Goal: Information Seeking & Learning: Compare options

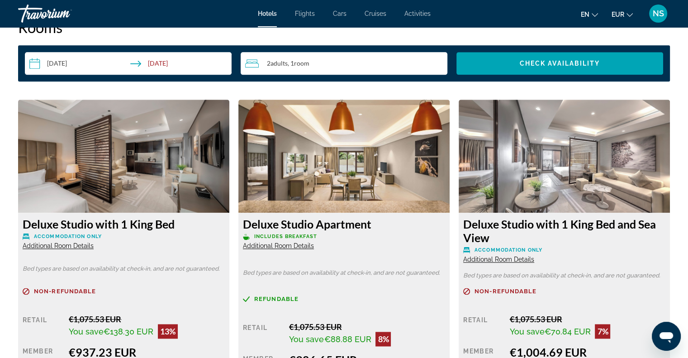
scroll to position [1271, 0]
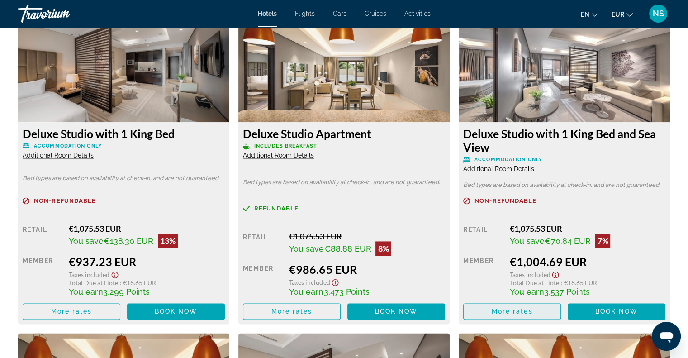
click at [496, 309] on span "More rates" at bounding box center [511, 310] width 41 height 7
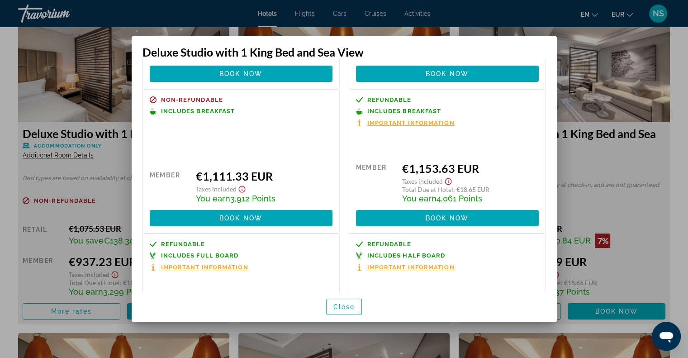
scroll to position [214, 0]
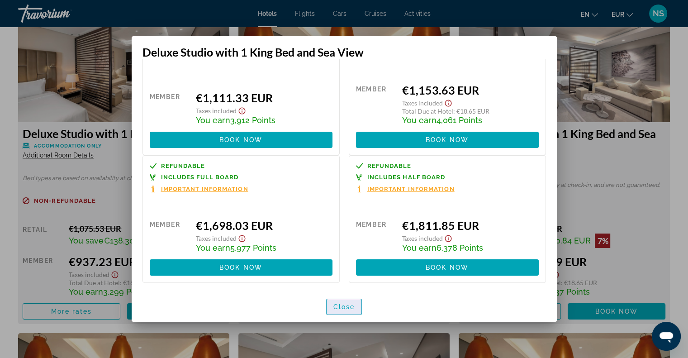
click at [347, 307] on span "Close" at bounding box center [344, 306] width 22 height 7
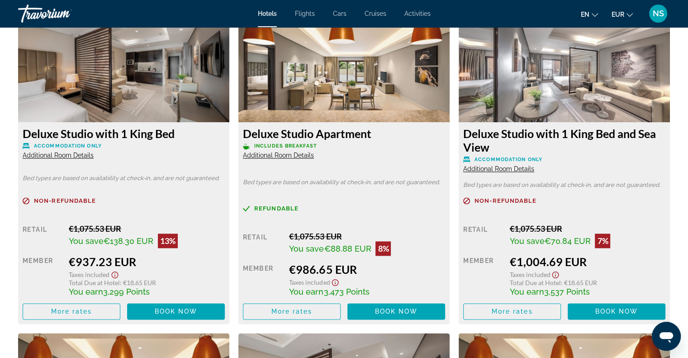
click at [508, 167] on span "Additional Room Details" at bounding box center [498, 168] width 71 height 7
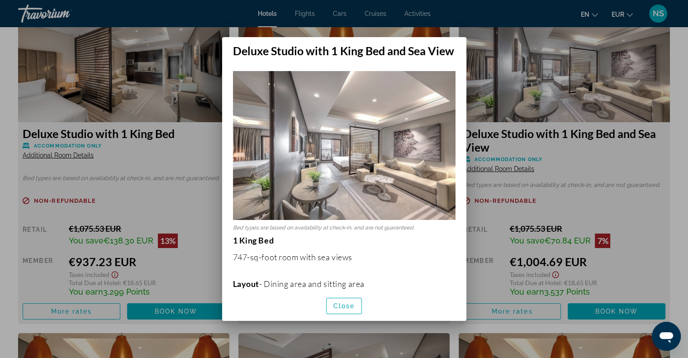
scroll to position [136, 0]
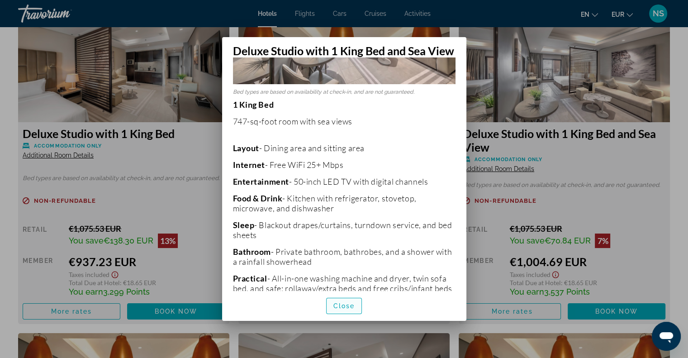
click at [345, 299] on span "button" at bounding box center [343, 306] width 35 height 22
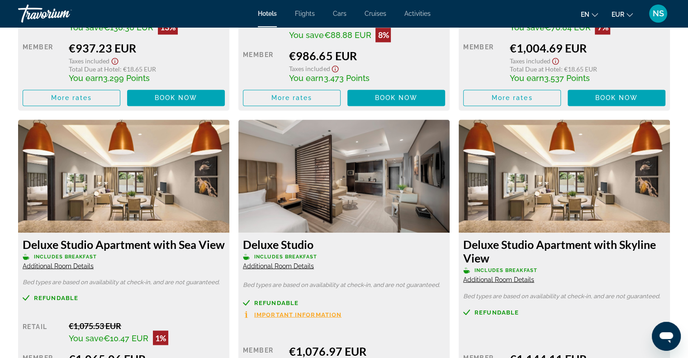
scroll to position [1542, 0]
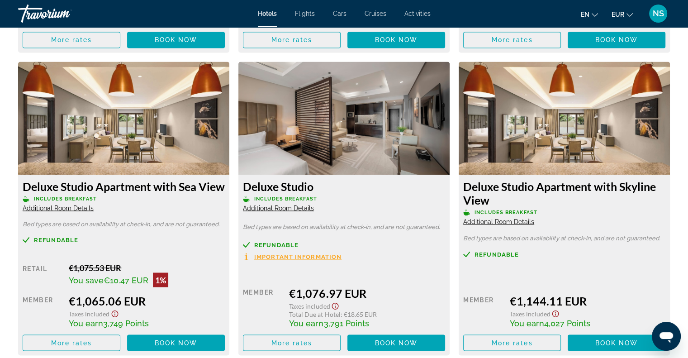
click at [82, 204] on span "Additional Room Details" at bounding box center [58, 207] width 71 height 7
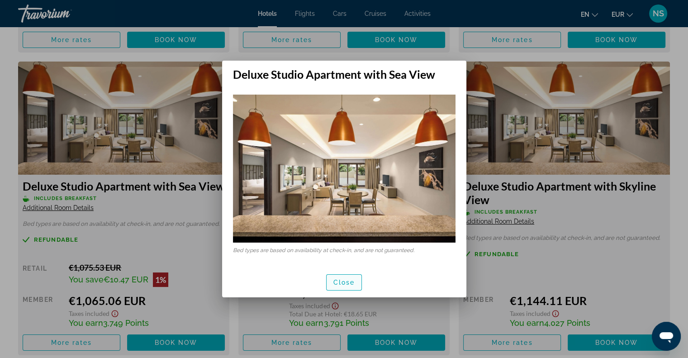
click at [331, 279] on span "button" at bounding box center [343, 282] width 35 height 22
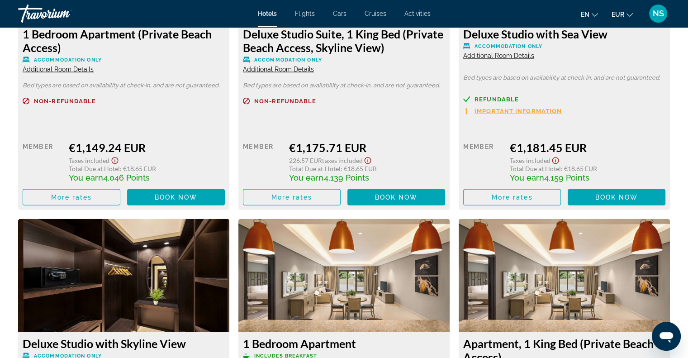
scroll to position [2085, 0]
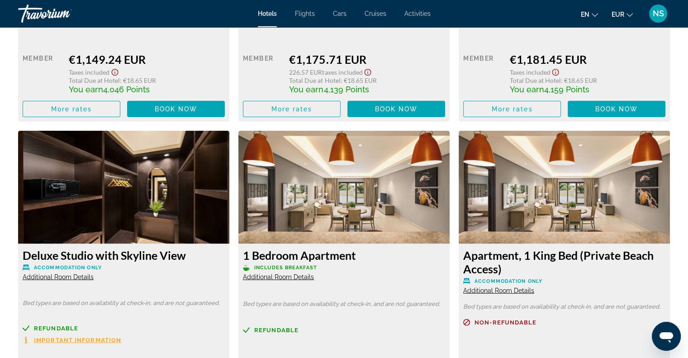
click at [498, 287] on span "Additional Room Details" at bounding box center [498, 290] width 71 height 7
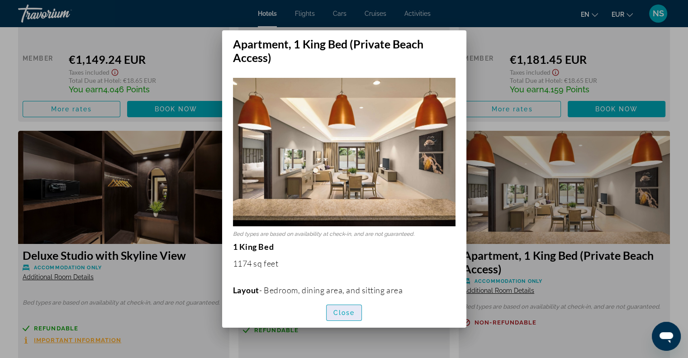
click at [347, 313] on span "Close" at bounding box center [344, 312] width 22 height 7
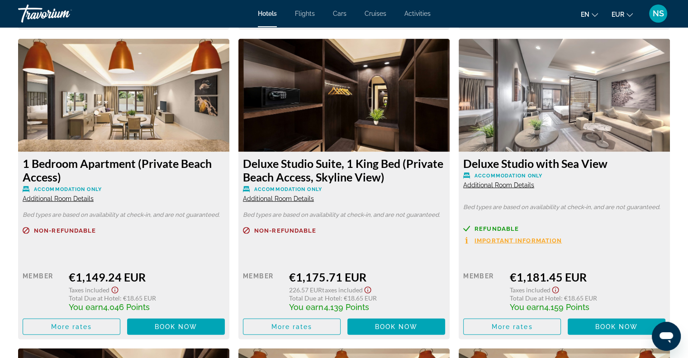
scroll to position [1813, 0]
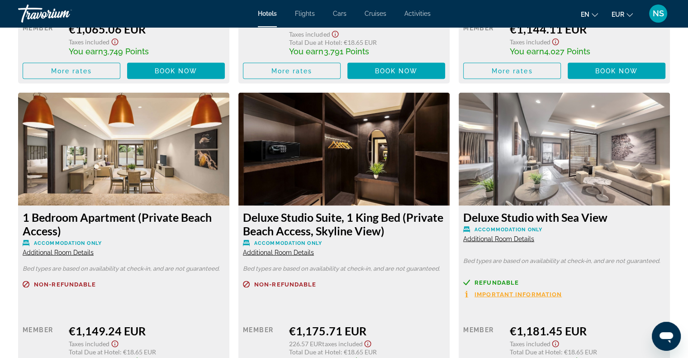
click at [89, 251] on span "Additional Room Details" at bounding box center [58, 252] width 71 height 7
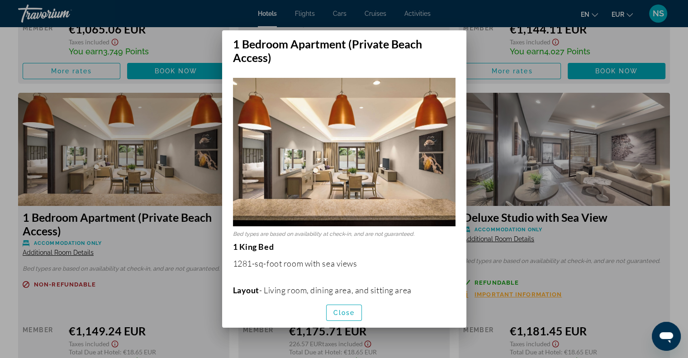
scroll to position [0, 0]
click at [342, 309] on span "Close" at bounding box center [344, 312] width 22 height 7
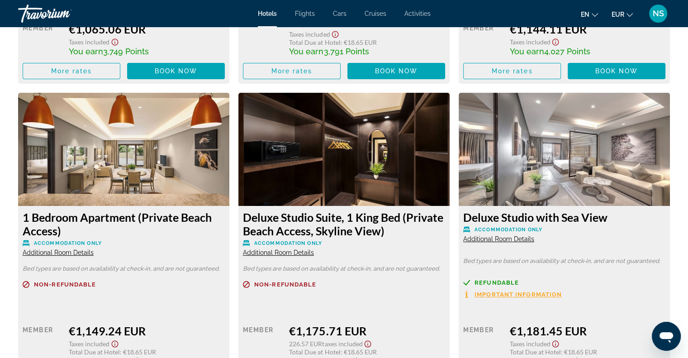
scroll to position [1813, 0]
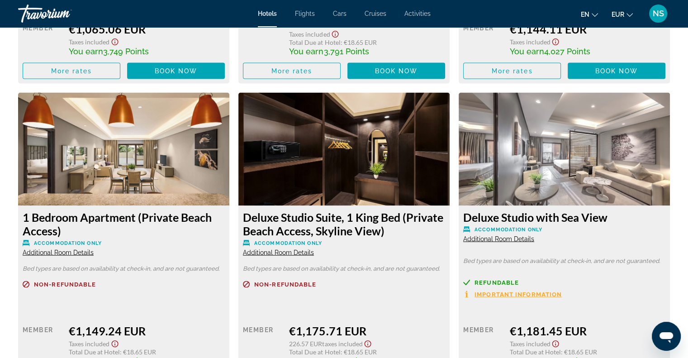
click at [502, 241] on span "Additional Room Details" at bounding box center [498, 238] width 71 height 7
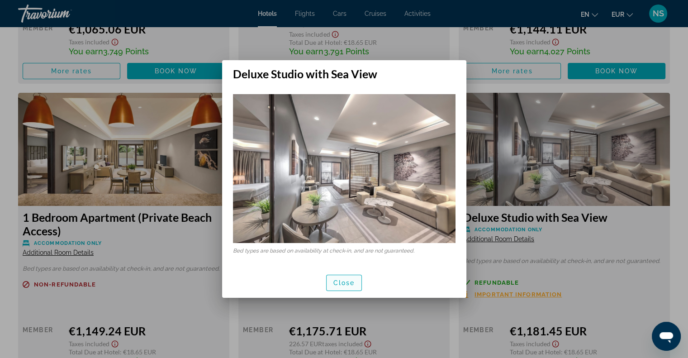
click at [347, 281] on span "Close" at bounding box center [344, 282] width 22 height 7
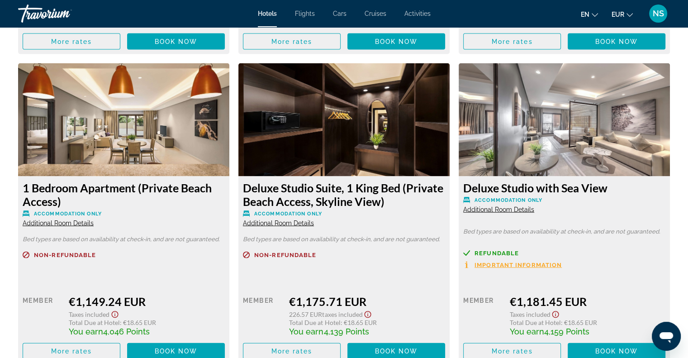
scroll to position [1859, 0]
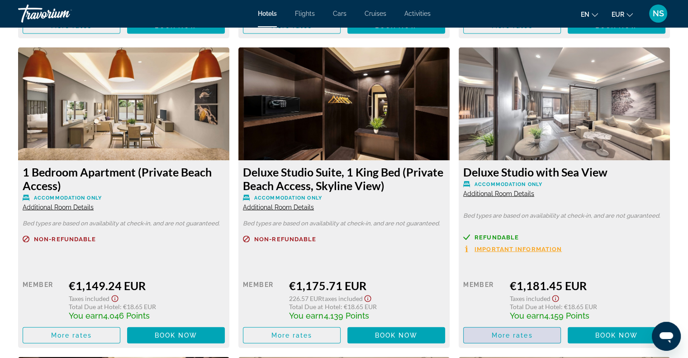
click at [543, 335] on span "Main content" at bounding box center [511, 335] width 97 height 22
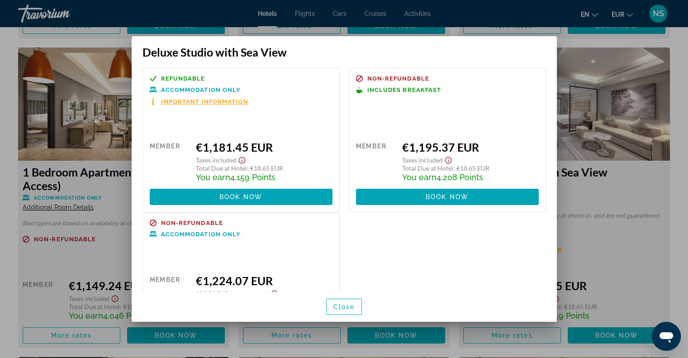
scroll to position [0, 0]
click at [354, 304] on span "button" at bounding box center [343, 307] width 35 height 22
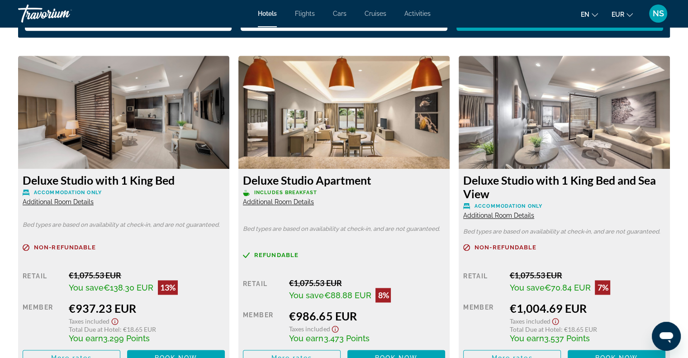
scroll to position [1226, 0]
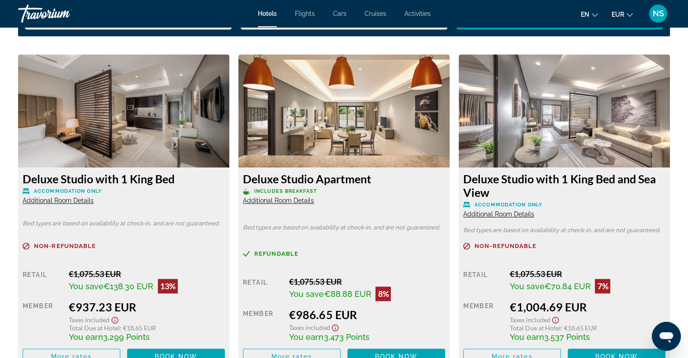
click at [289, 195] on div "Deluxe Studio Apartment Includes Breakfast Additional Room Details" at bounding box center [344, 188] width 202 height 33
click at [287, 200] on span "Additional Room Details" at bounding box center [278, 200] width 71 height 7
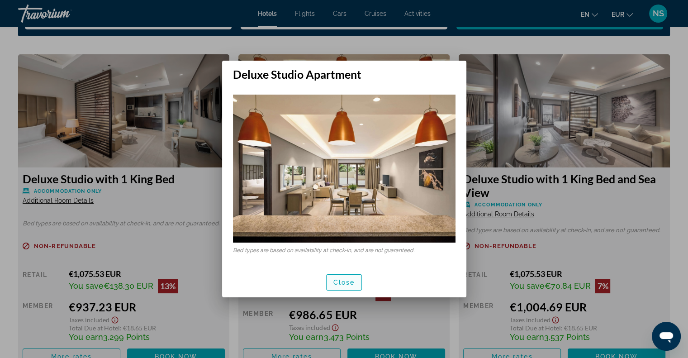
click at [333, 283] on span "Close" at bounding box center [344, 282] width 22 height 7
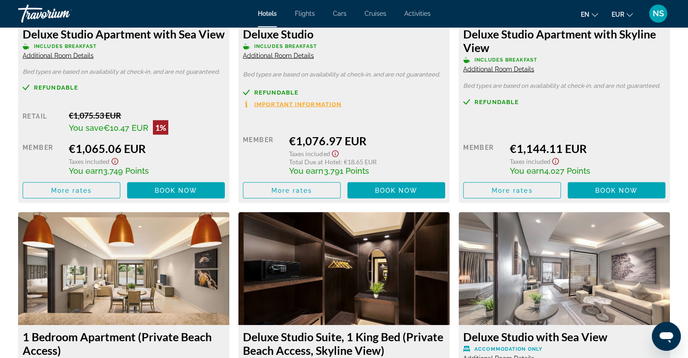
scroll to position [1813, 0]
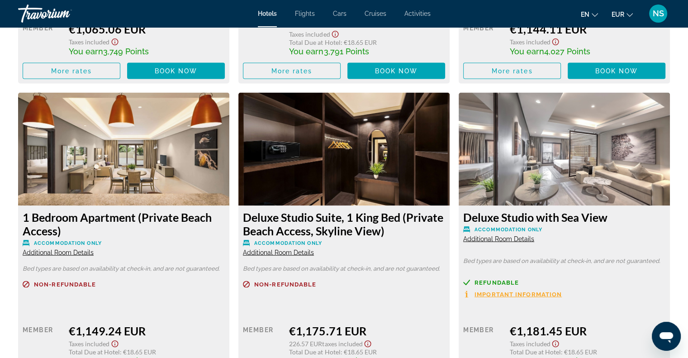
click at [83, 249] on span "Additional Room Details" at bounding box center [58, 252] width 71 height 7
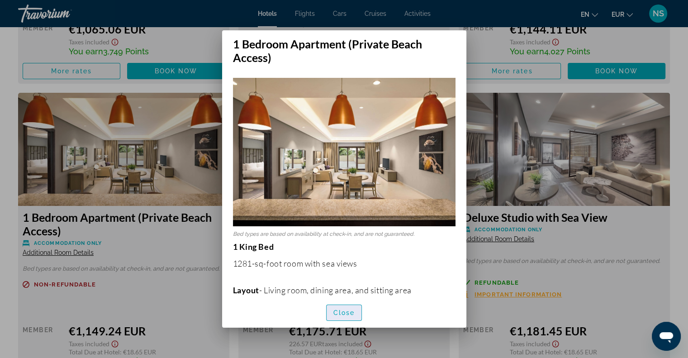
click at [343, 312] on span "Close" at bounding box center [344, 312] width 22 height 7
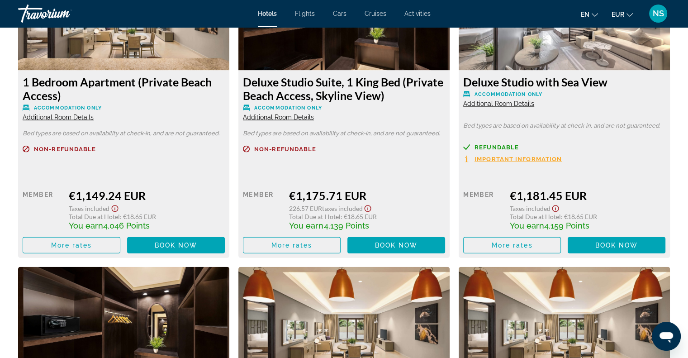
scroll to position [1949, 0]
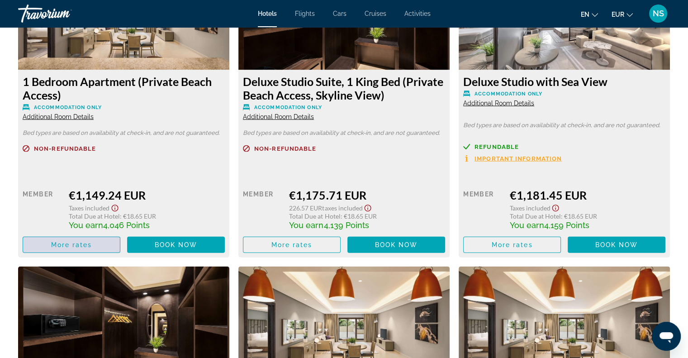
click at [105, 242] on span "Main content" at bounding box center [71, 245] width 97 height 22
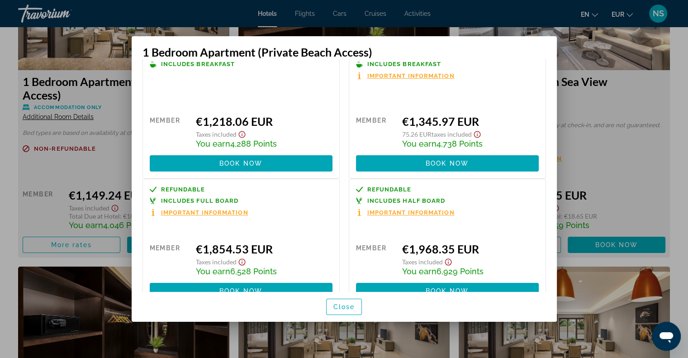
scroll to position [181, 0]
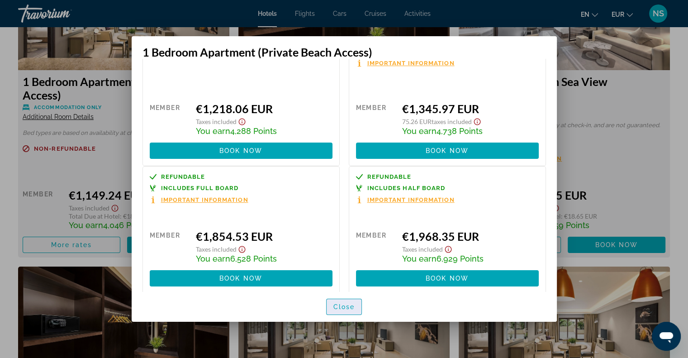
click at [343, 307] on span "Close" at bounding box center [344, 306] width 22 height 7
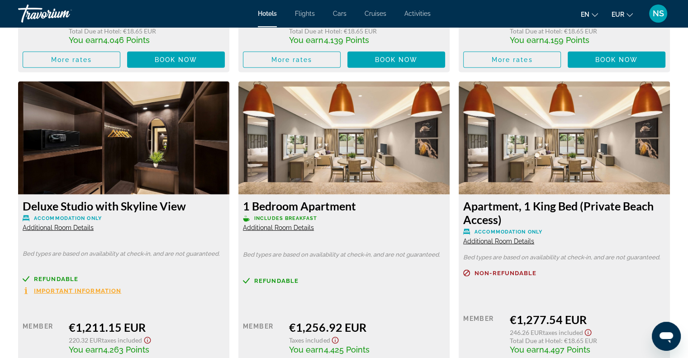
scroll to position [2175, 0]
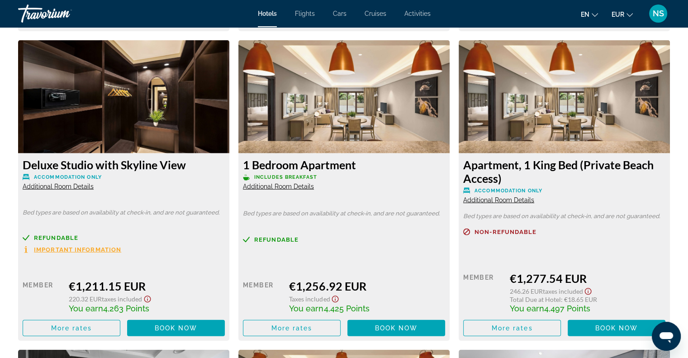
click at [504, 199] on span "Additional Room Details" at bounding box center [498, 199] width 71 height 7
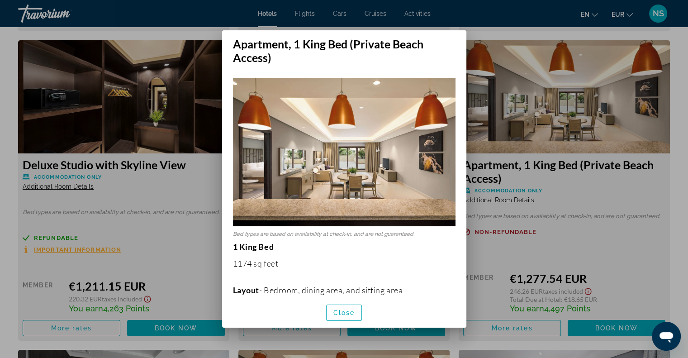
scroll to position [0, 0]
click at [333, 313] on span "Close" at bounding box center [344, 312] width 22 height 7
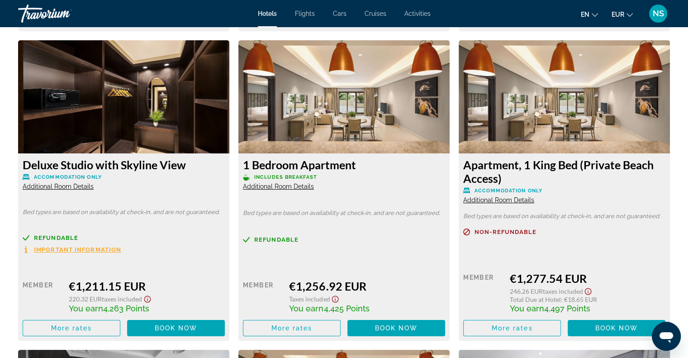
scroll to position [2175, 0]
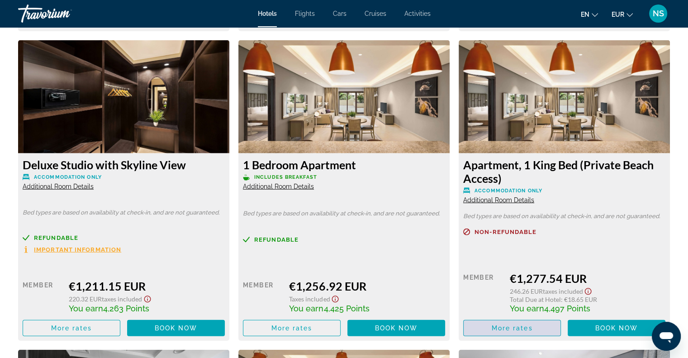
click at [500, 329] on span "More rates" at bounding box center [511, 327] width 41 height 7
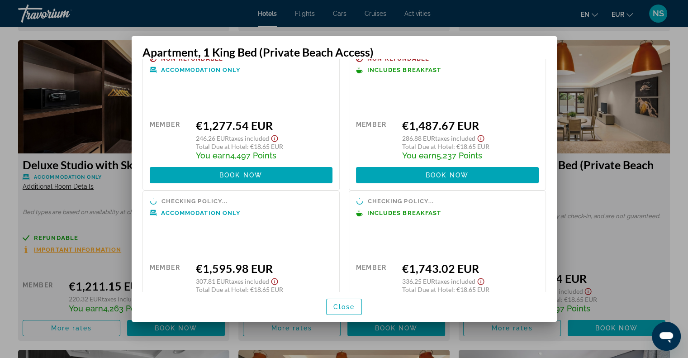
scroll to position [0, 0]
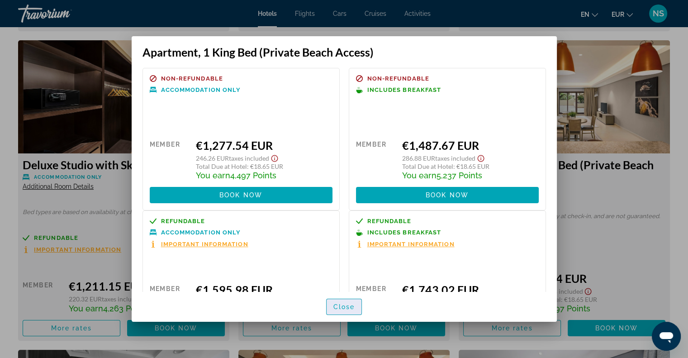
click at [347, 309] on span "Close" at bounding box center [344, 306] width 22 height 7
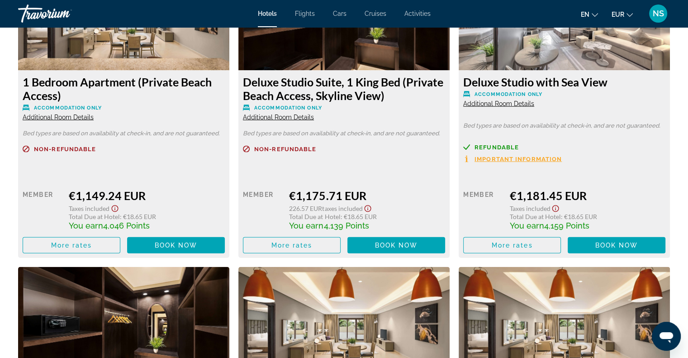
scroll to position [1949, 0]
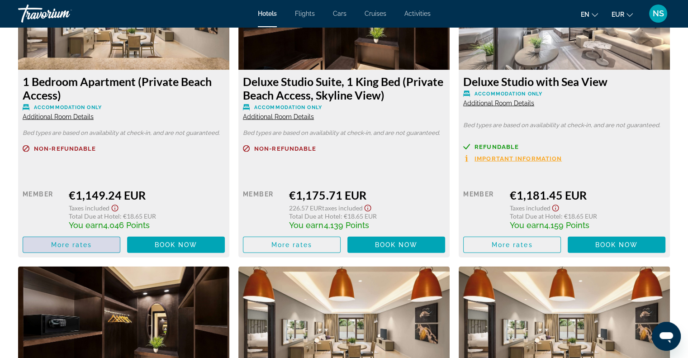
click at [101, 246] on span "Main content" at bounding box center [71, 245] width 97 height 22
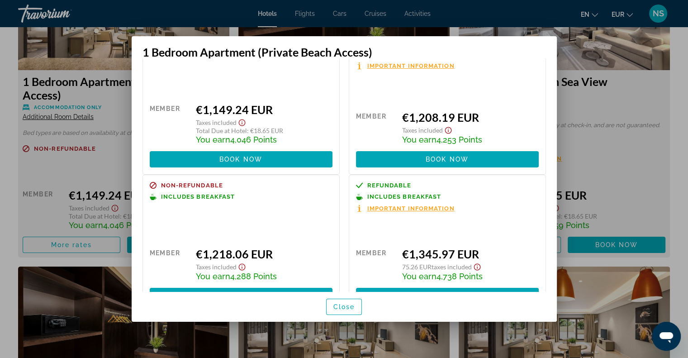
scroll to position [0, 0]
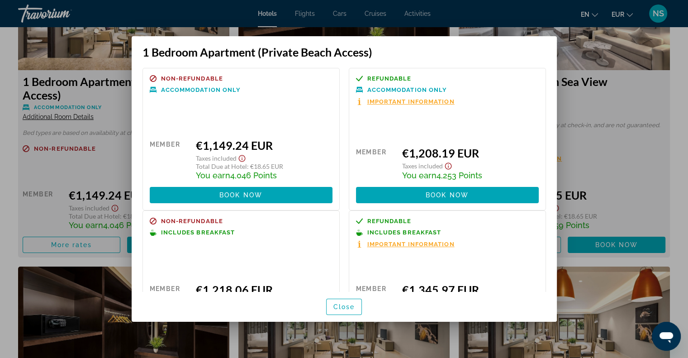
click at [623, 130] on div at bounding box center [344, 179] width 688 height 358
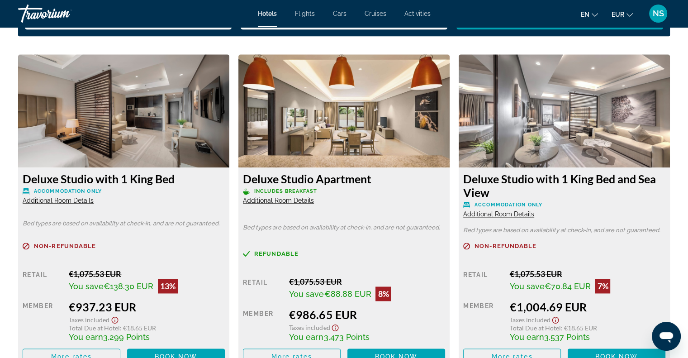
scroll to position [1271, 0]
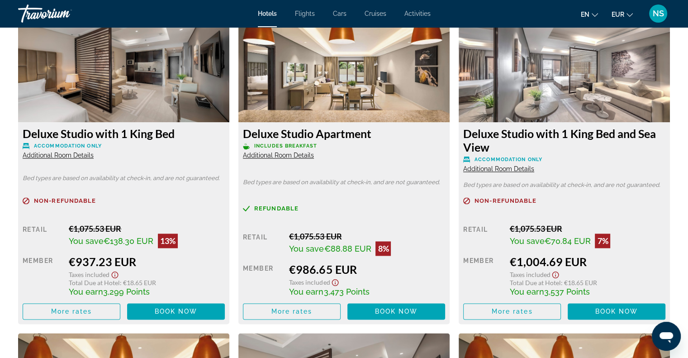
click at [277, 152] on span "Additional Room Details" at bounding box center [278, 154] width 71 height 7
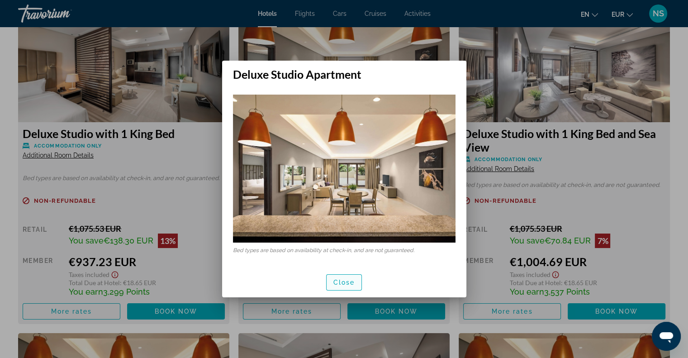
click at [348, 283] on span "Close" at bounding box center [344, 282] width 22 height 7
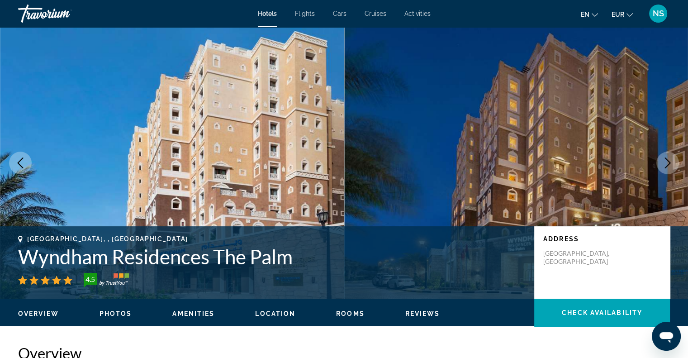
scroll to position [1271, 0]
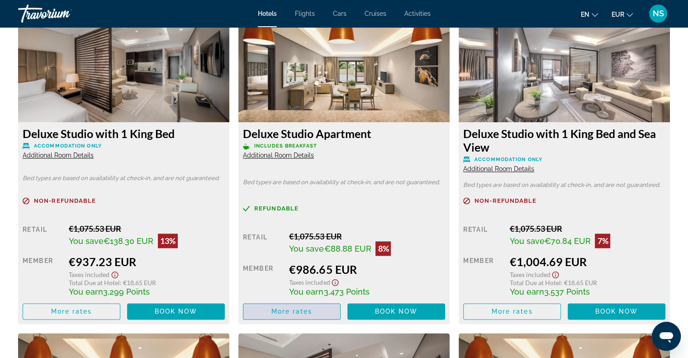
click at [298, 307] on span "More rates" at bounding box center [291, 310] width 41 height 7
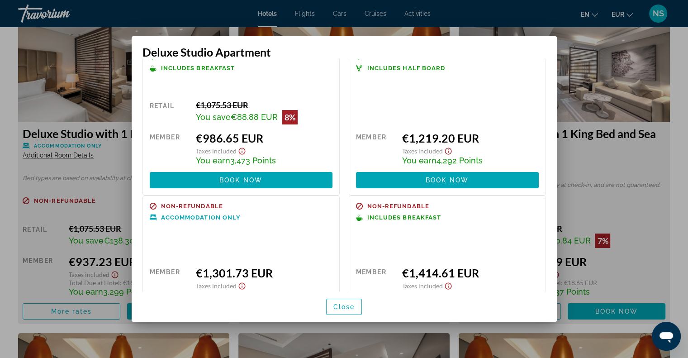
scroll to position [0, 0]
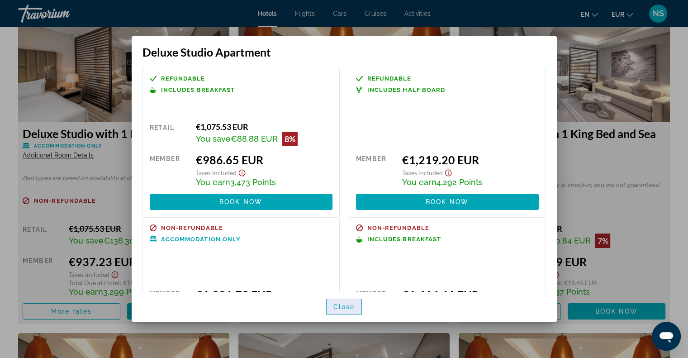
click at [345, 306] on span "Close" at bounding box center [344, 306] width 22 height 7
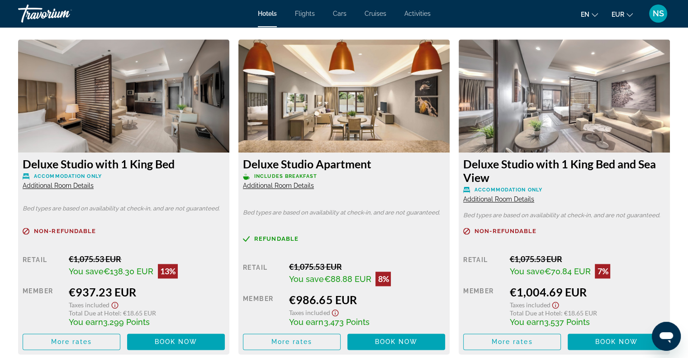
scroll to position [1226, 0]
